Goal: Communication & Community: Answer question/provide support

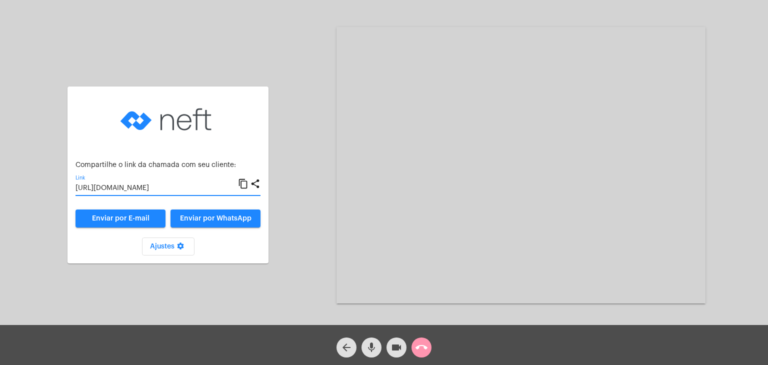
click at [143, 186] on input "[URL][DOMAIN_NAME]" at bounding box center [157, 189] width 163 height 8
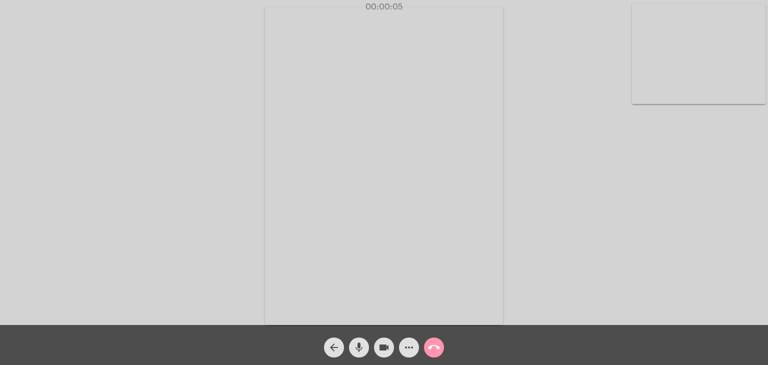
click at [678, 49] on video at bounding box center [699, 54] width 134 height 100
click at [426, 120] on video at bounding box center [486, 166] width 423 height 318
click at [639, 8] on div "00:00:18" at bounding box center [384, 7] width 768 height 9
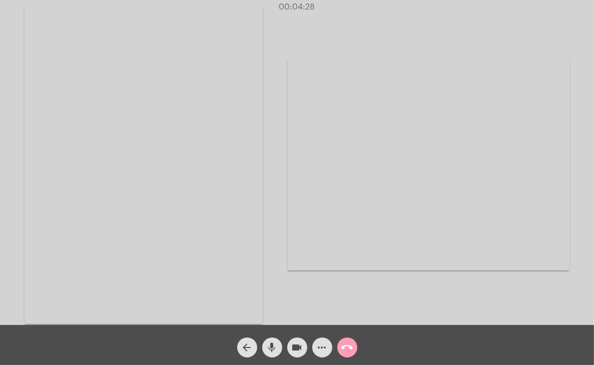
click at [345, 348] on mat-icon "call_end" at bounding box center [347, 348] width 12 height 12
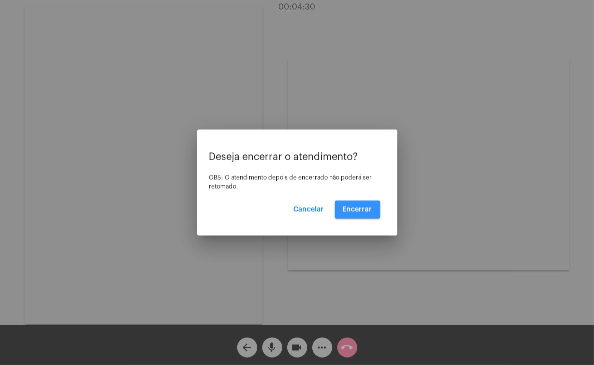
click at [359, 204] on button "Encerrar" at bounding box center [358, 210] width 46 height 18
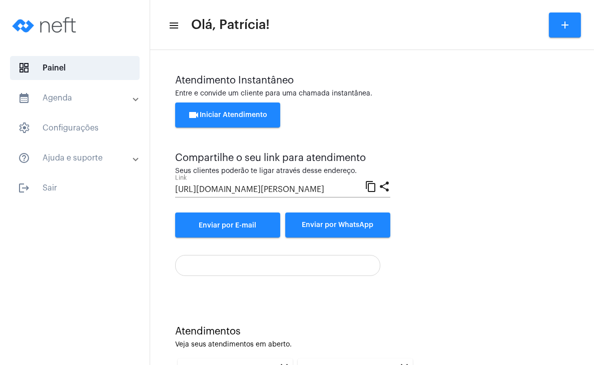
click at [241, 117] on span "videocam Iniciar Atendimento" at bounding box center [228, 115] width 80 height 7
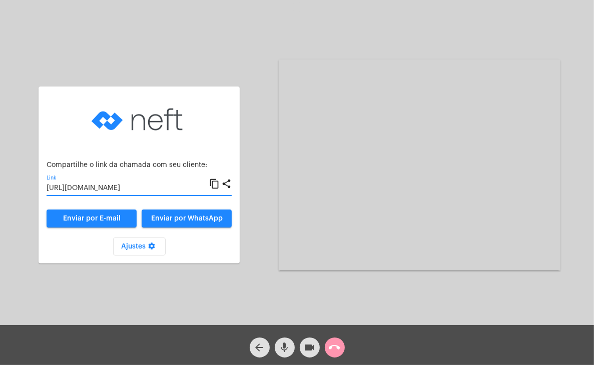
click at [191, 186] on input "[URL][DOMAIN_NAME]" at bounding box center [128, 189] width 163 height 8
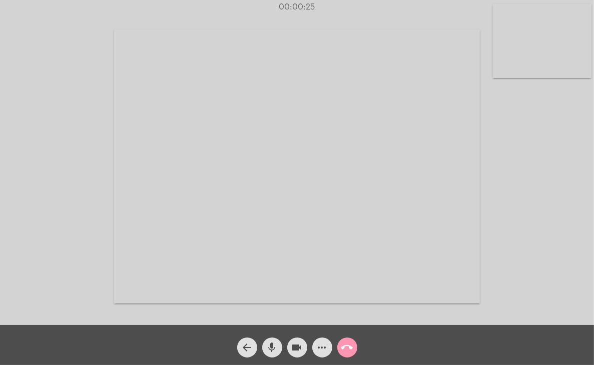
click at [513, 43] on video at bounding box center [542, 41] width 99 height 74
click at [424, 83] on video at bounding box center [368, 165] width 366 height 274
